Goal: Transaction & Acquisition: Purchase product/service

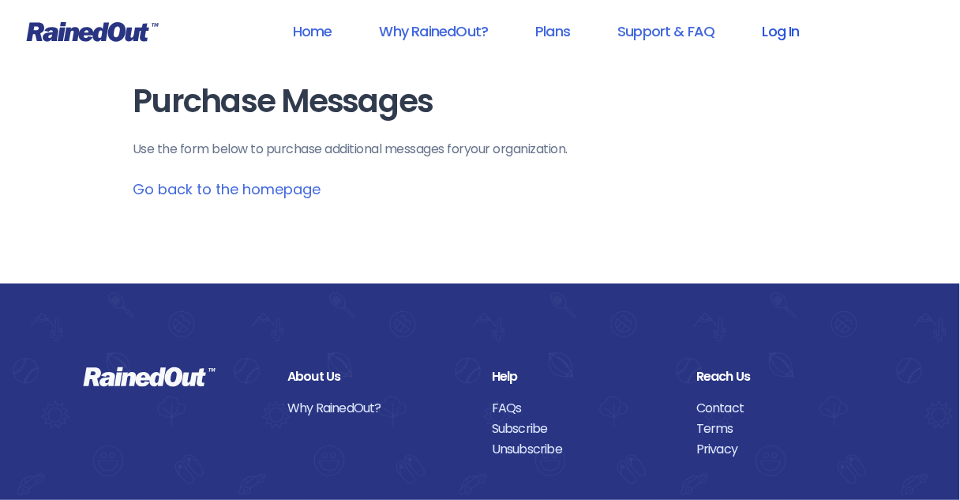
click at [780, 32] on link "Log In" at bounding box center [781, 31] width 78 height 36
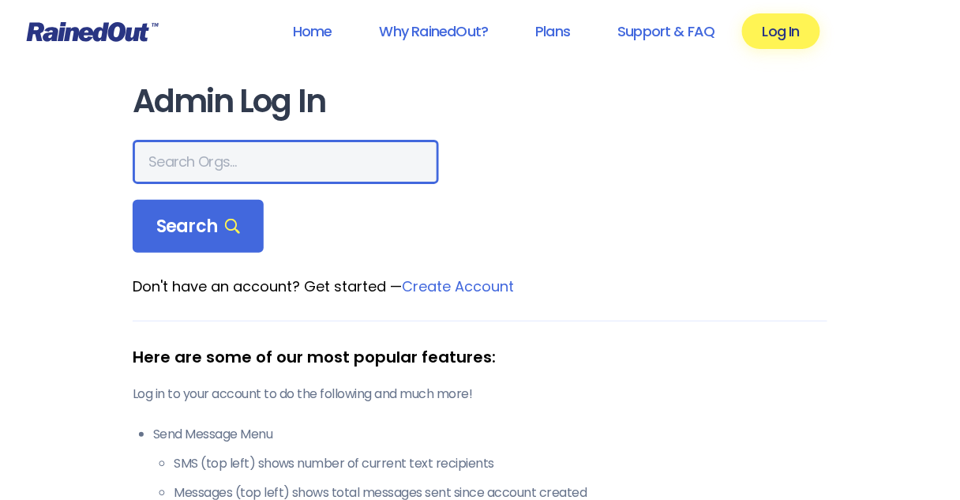
click at [209, 156] on input "text" at bounding box center [286, 162] width 306 height 44
type input "[DEMOGRAPHIC_DATA]"
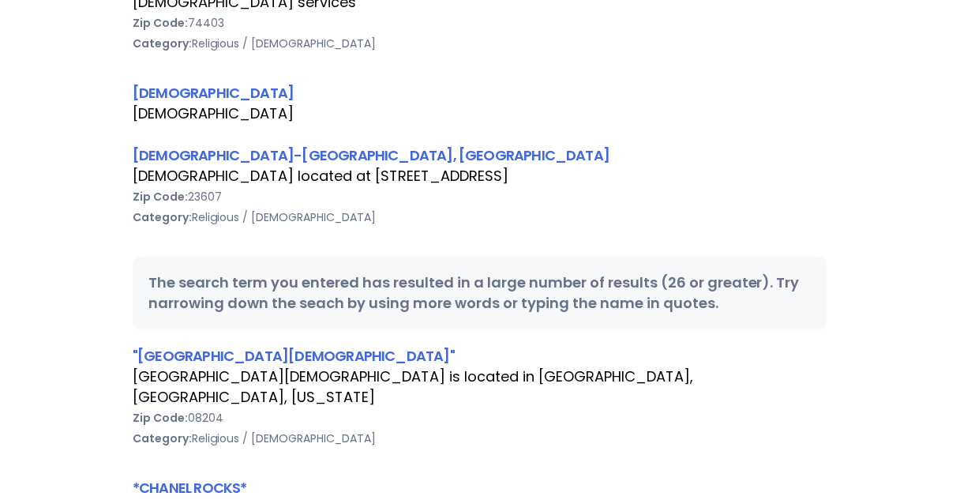
scroll to position [379, 0]
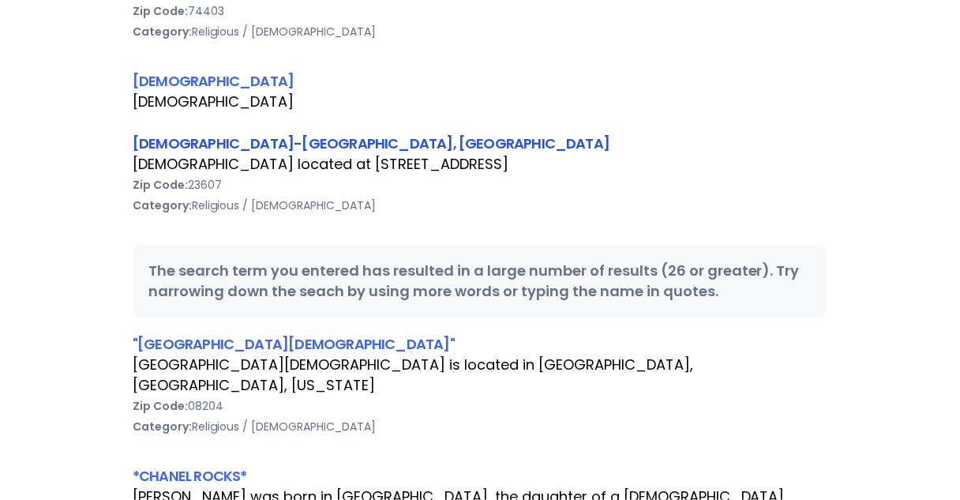
click at [207, 141] on link "[DEMOGRAPHIC_DATA]-[GEOGRAPHIC_DATA], [GEOGRAPHIC_DATA]" at bounding box center [371, 143] width 477 height 20
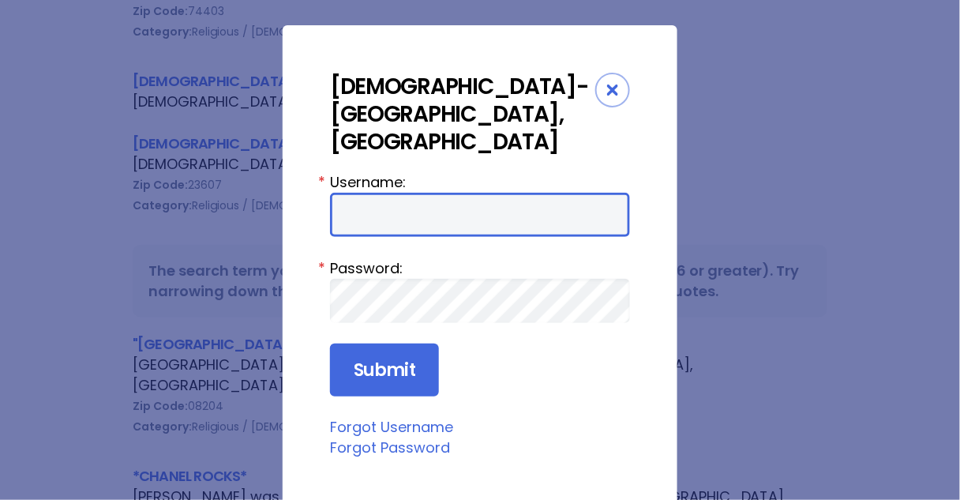
type input "Preston954"
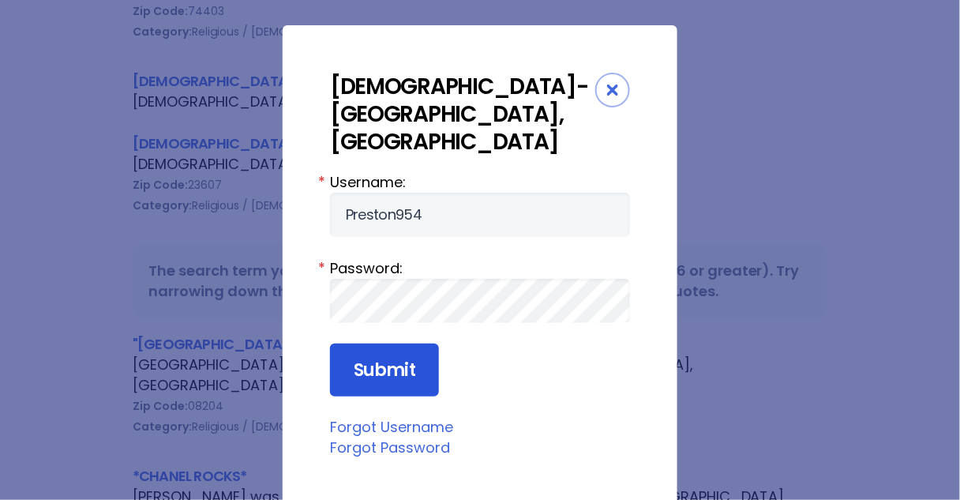
click at [393, 344] on input "Submit" at bounding box center [384, 371] width 109 height 54
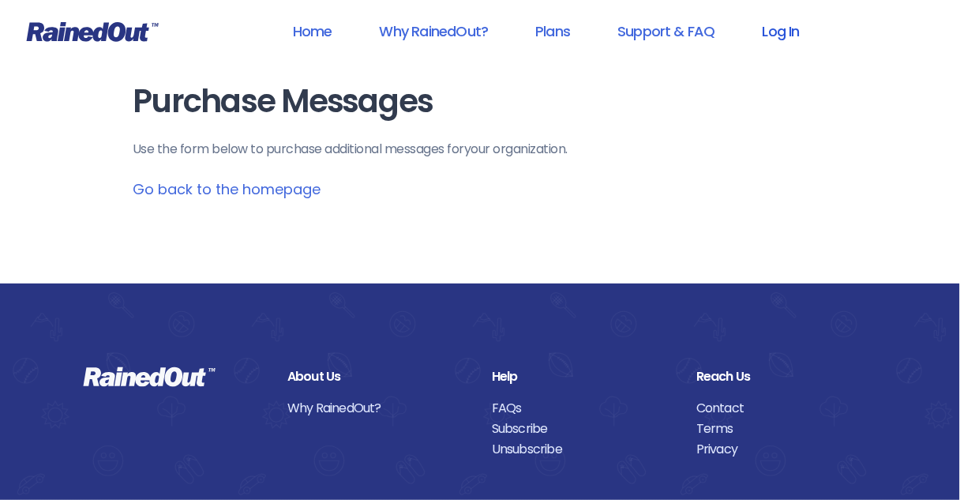
click at [788, 32] on link "Log In" at bounding box center [781, 31] width 78 height 36
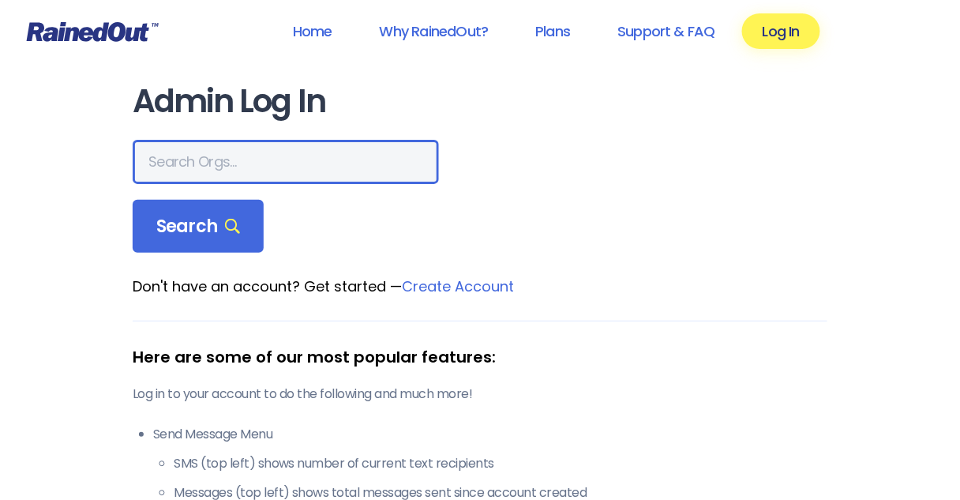
click at [206, 158] on input "text" at bounding box center [286, 162] width 306 height 44
type input "[DEMOGRAPHIC_DATA]"
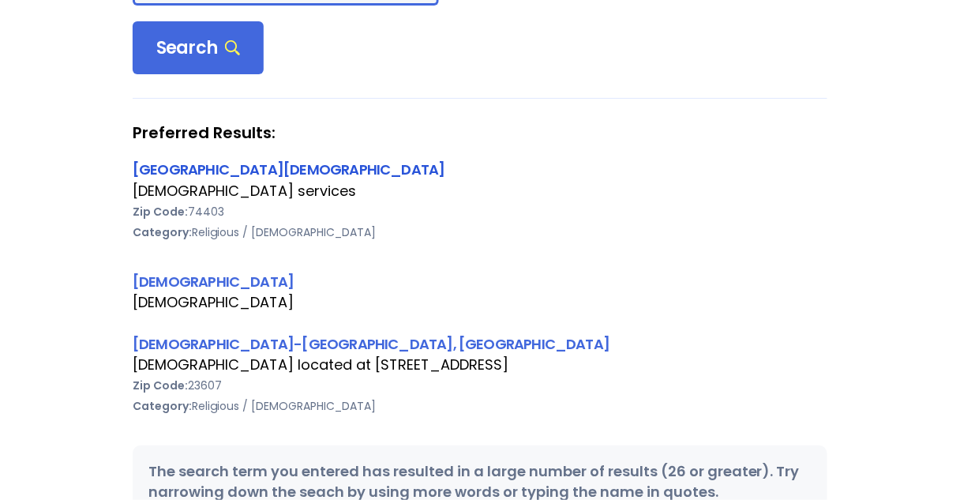
scroll to position [126, 0]
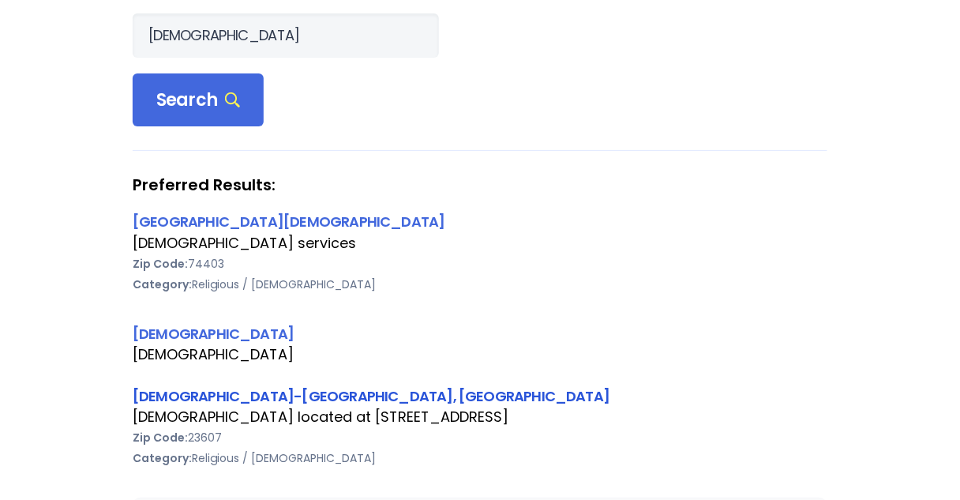
click at [205, 397] on link "[DEMOGRAPHIC_DATA]-[GEOGRAPHIC_DATA], [GEOGRAPHIC_DATA]" at bounding box center [371, 396] width 477 height 20
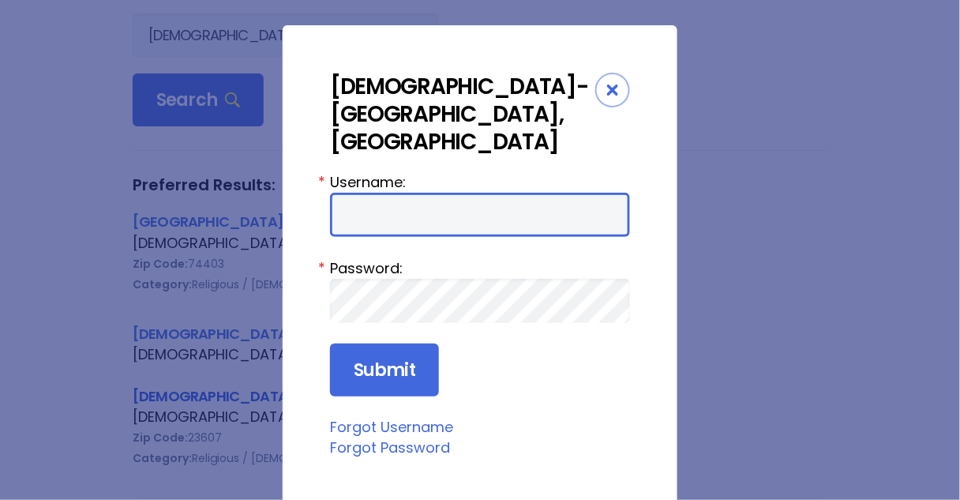
type input "Preston954"
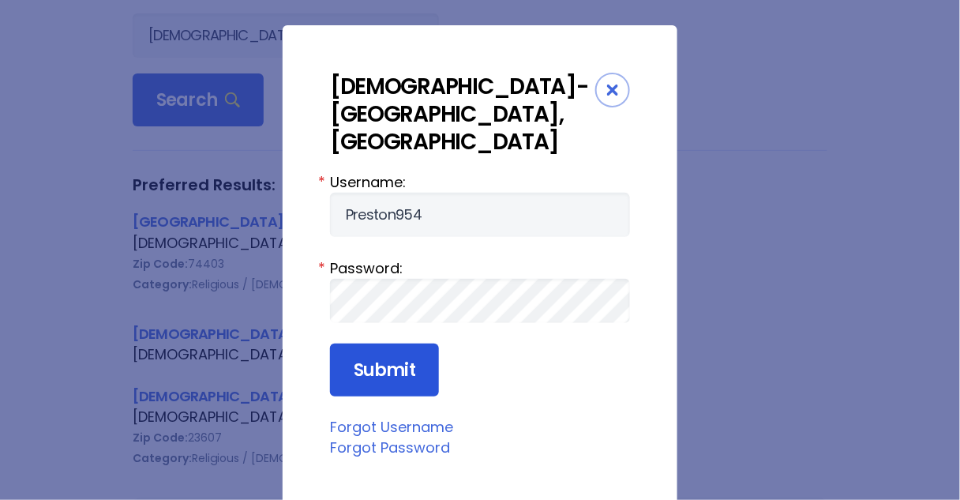
click at [373, 344] on input "Submit" at bounding box center [384, 371] width 109 height 54
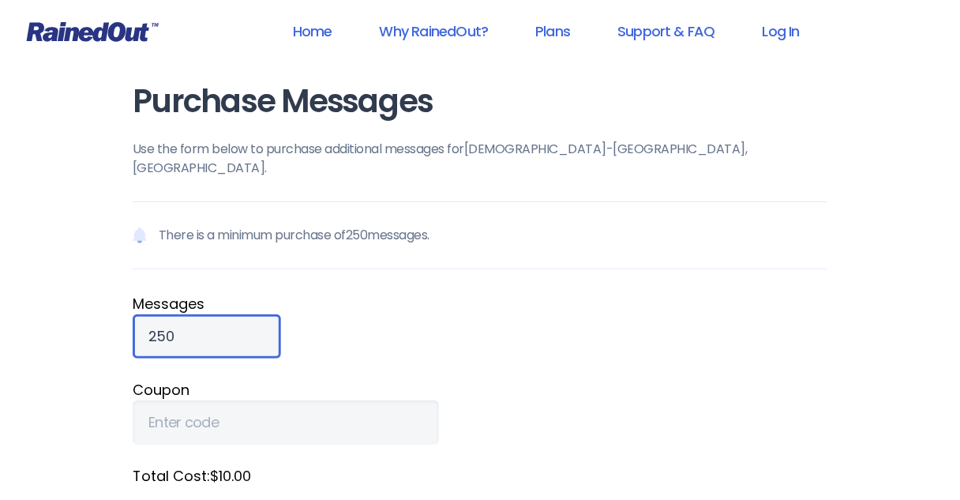
click at [149, 314] on input "250" at bounding box center [207, 336] width 148 height 44
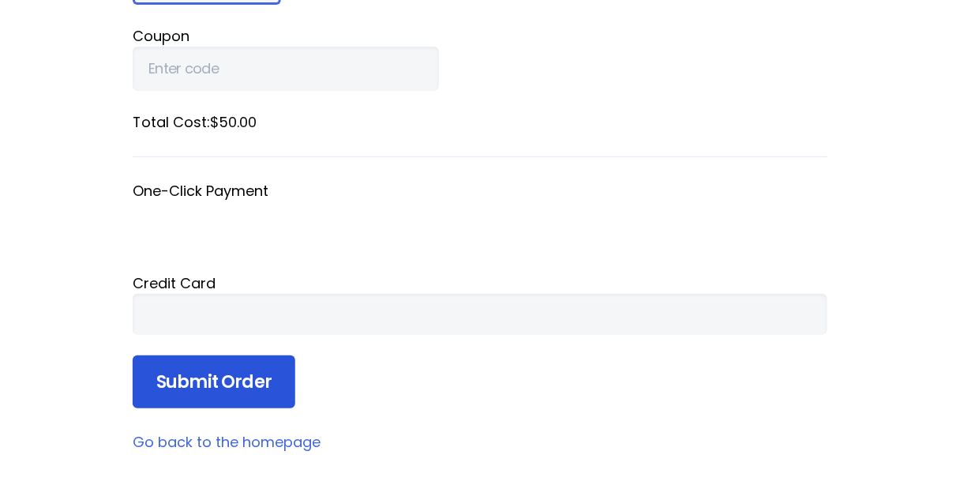
scroll to position [379, 0]
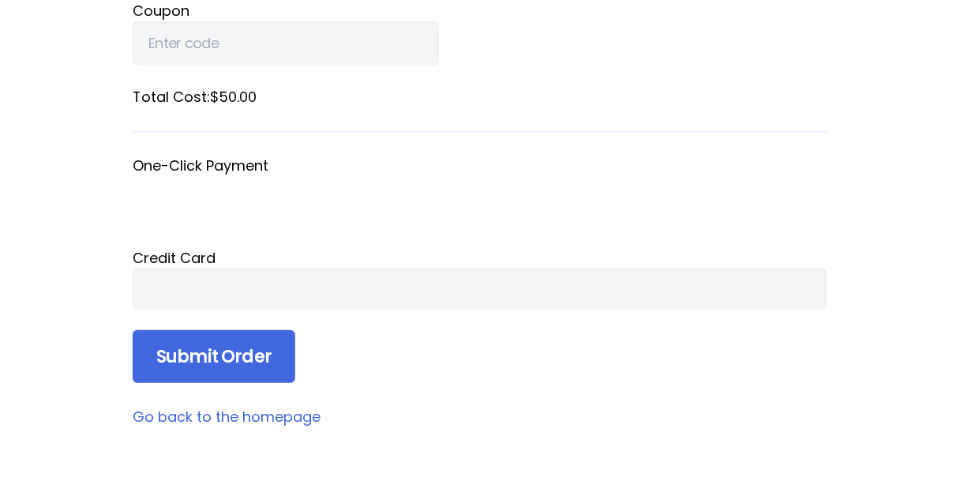
type input "1250"
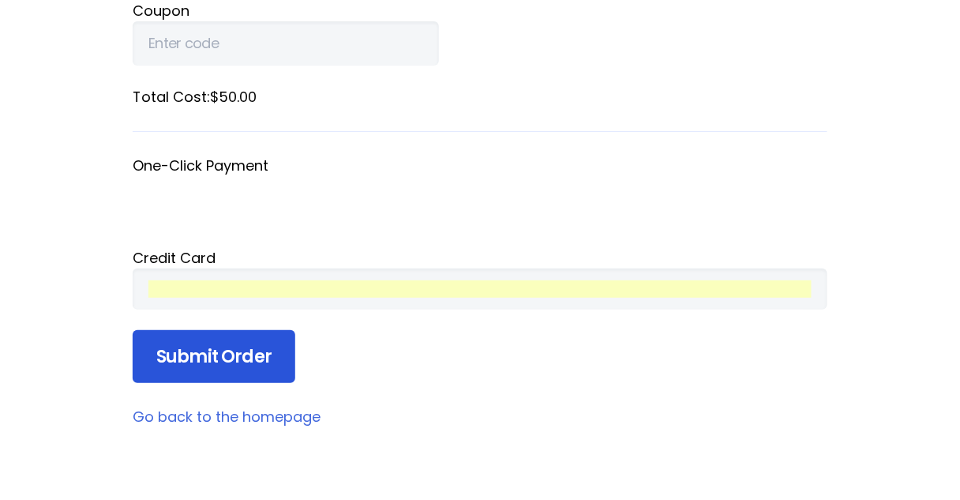
click at [212, 330] on input "Submit Order" at bounding box center [214, 357] width 163 height 54
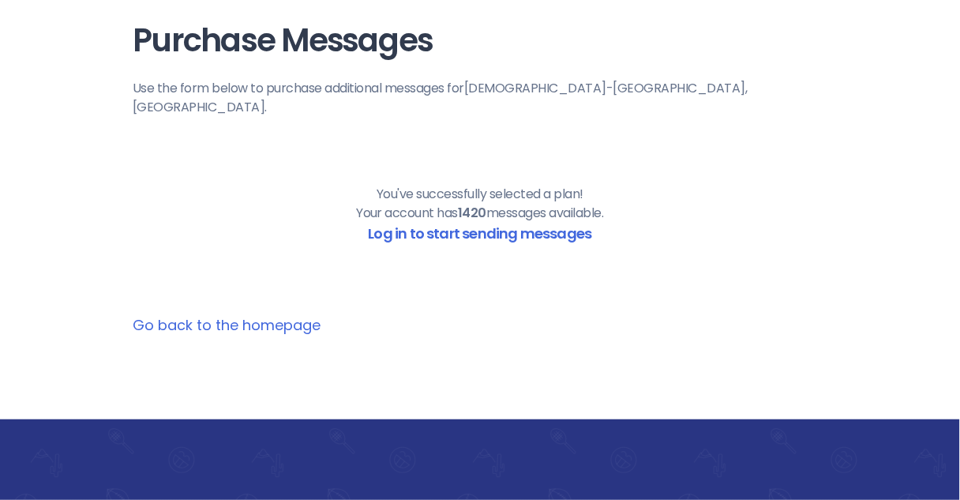
scroll to position [0, 0]
